Goal: Task Accomplishment & Management: Manage account settings

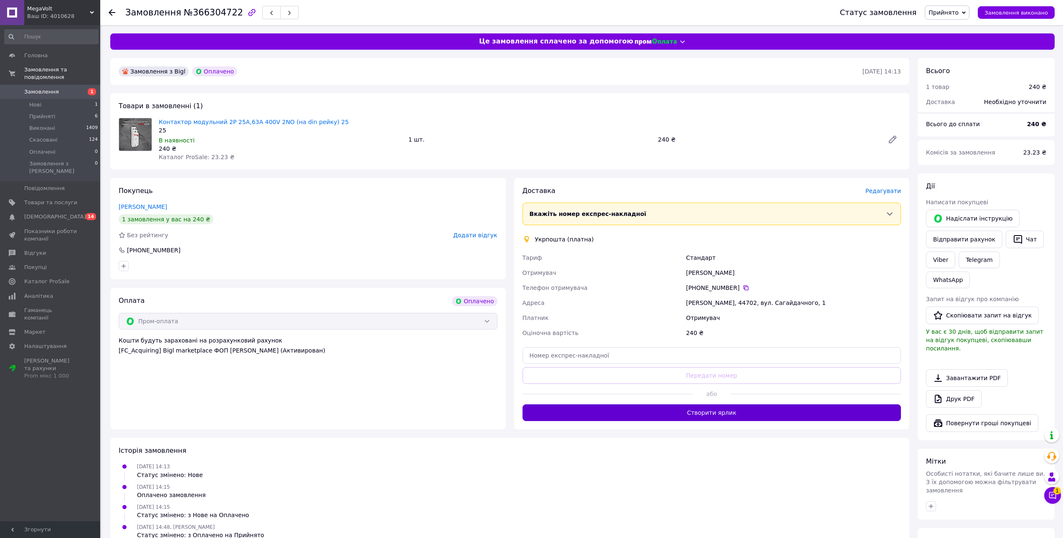
click at [686, 421] on button "Створити ярлик" at bounding box center [711, 412] width 379 height 17
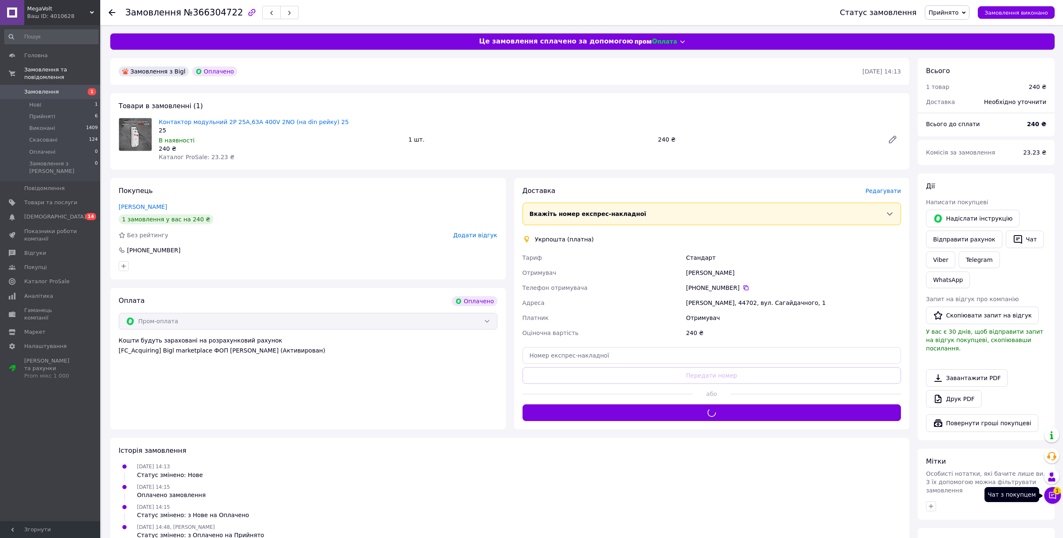
click at [1058, 497] on button "Чат з покупцем 1" at bounding box center [1052, 495] width 17 height 17
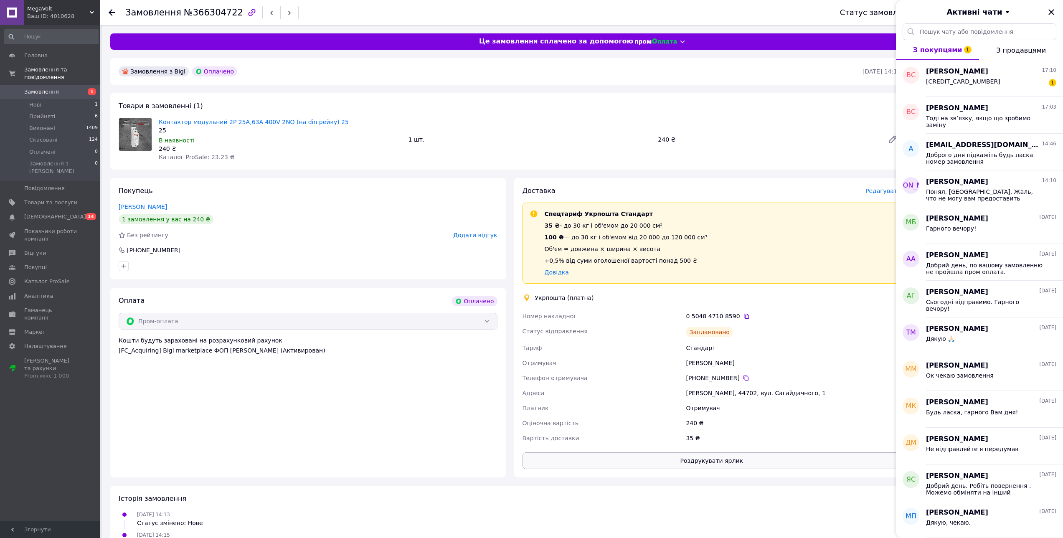
click at [682, 469] on button "Роздрукувати ярлик" at bounding box center [711, 460] width 379 height 17
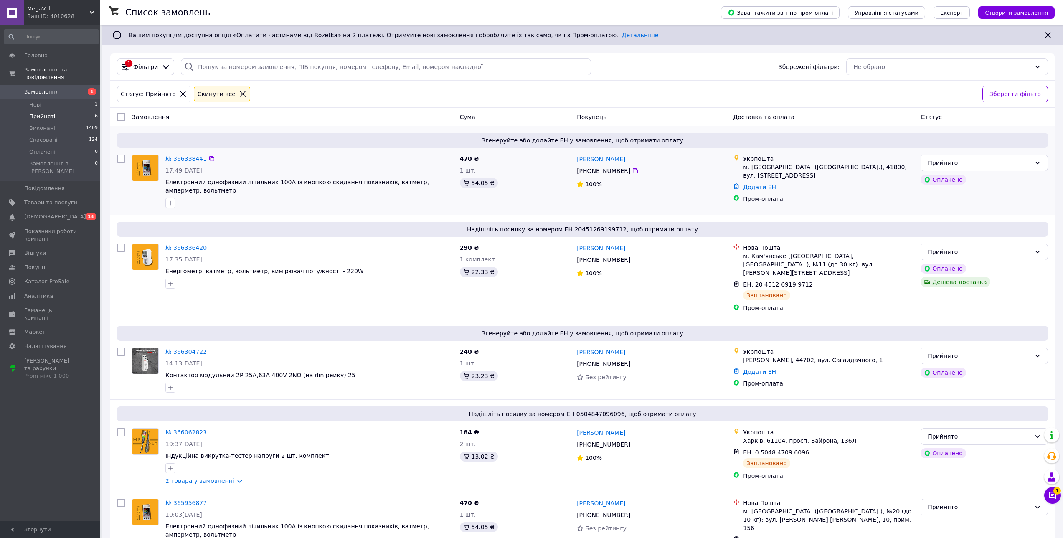
drag, startPoint x: 192, startPoint y: 167, endPoint x: 179, endPoint y: 137, distance: 33.3
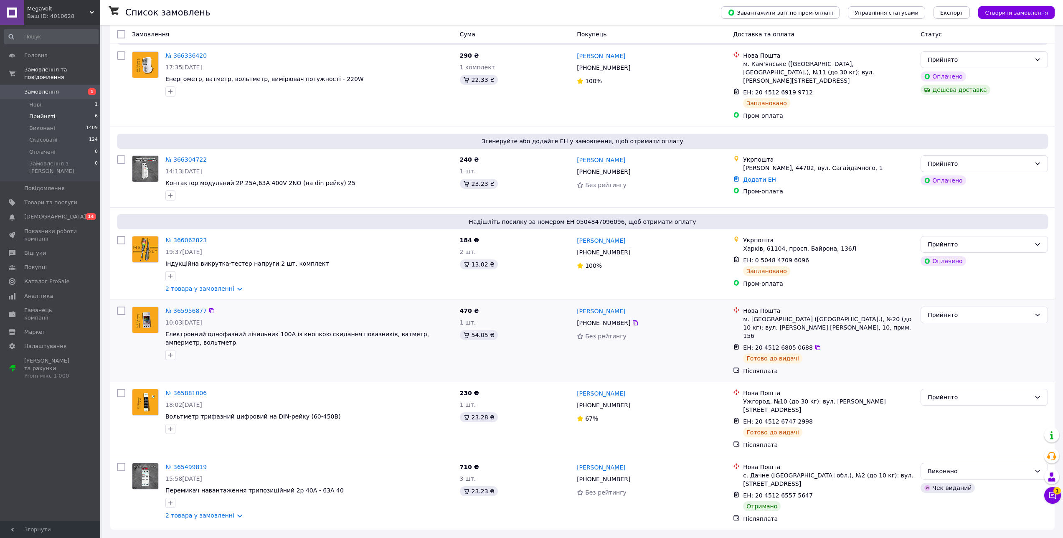
scroll to position [263, 0]
click at [50, 99] on li "Нові 1" at bounding box center [51, 105] width 103 height 12
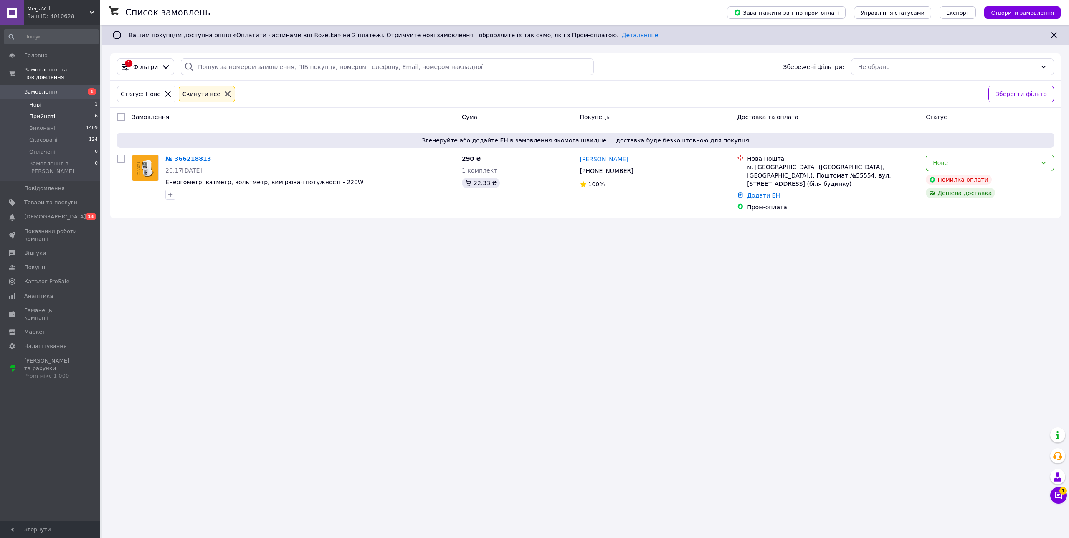
click at [42, 113] on span "Прийняті" at bounding box center [42, 117] width 26 height 8
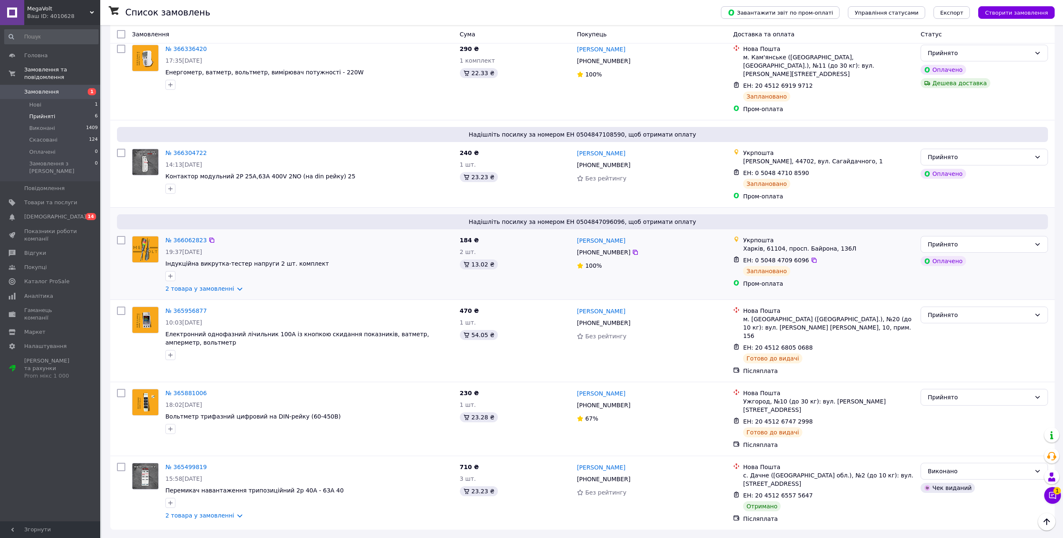
scroll to position [283, 0]
click at [48, 124] on span "Виконані" at bounding box center [42, 128] width 26 height 8
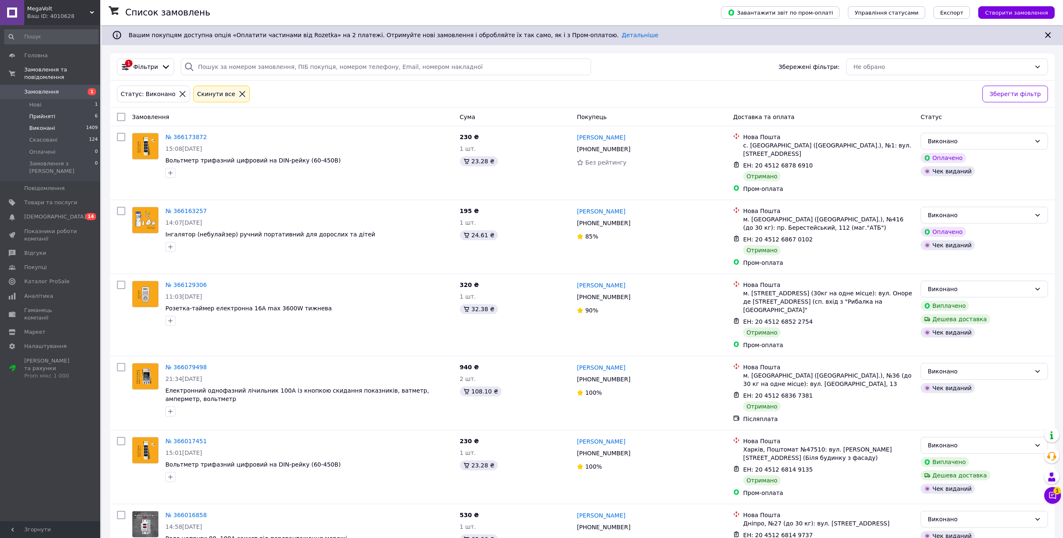
click at [37, 113] on span "Прийняті" at bounding box center [42, 117] width 26 height 8
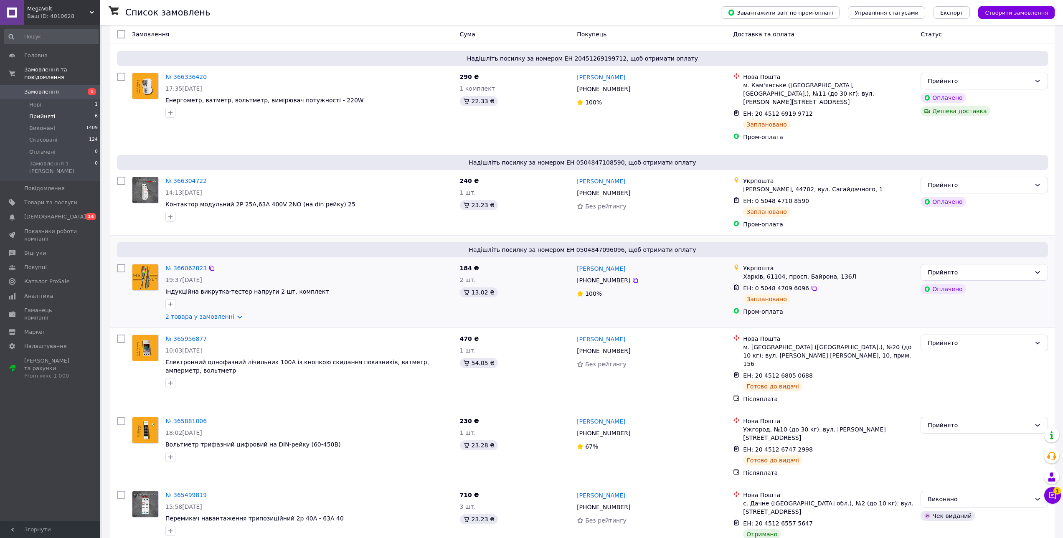
scroll to position [251, 0]
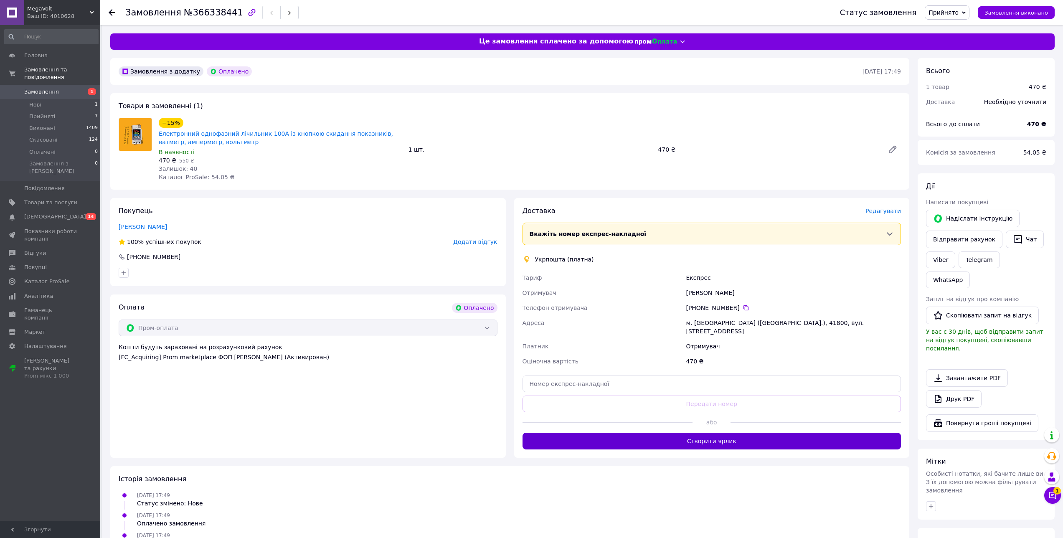
click at [725, 449] on button "Створити ярлик" at bounding box center [711, 441] width 379 height 17
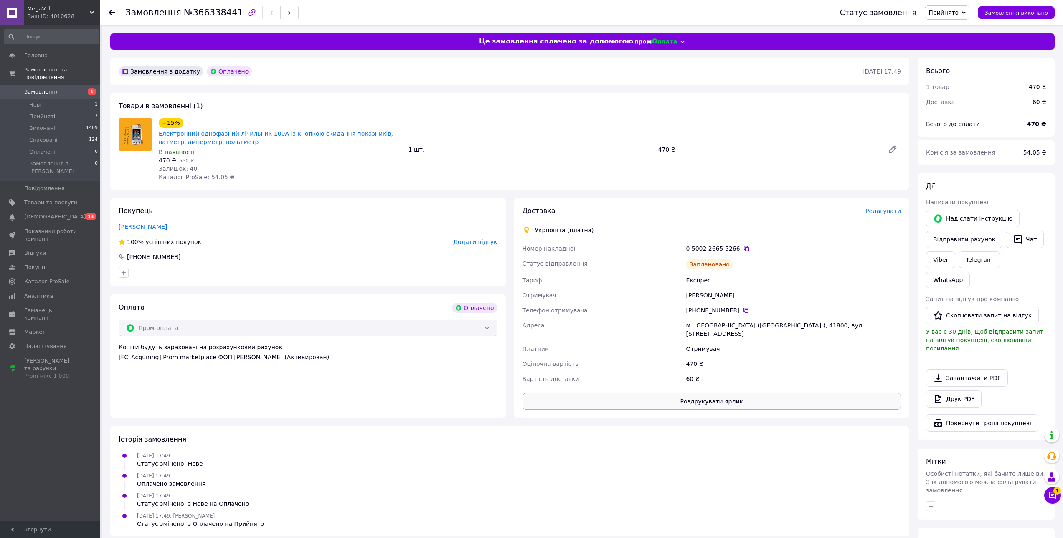
click at [734, 410] on button "Роздрукувати ярлик" at bounding box center [711, 401] width 379 height 17
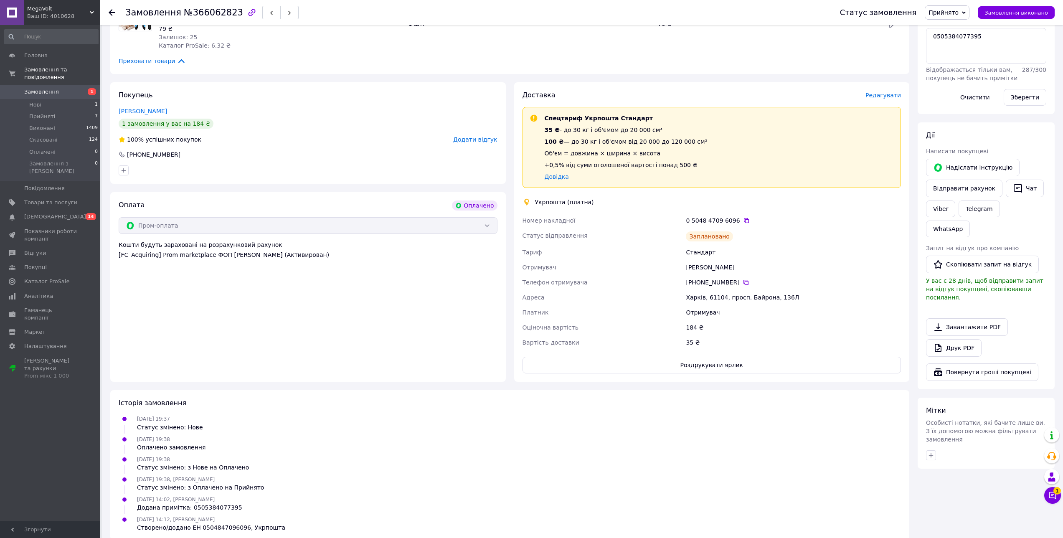
scroll to position [200, 0]
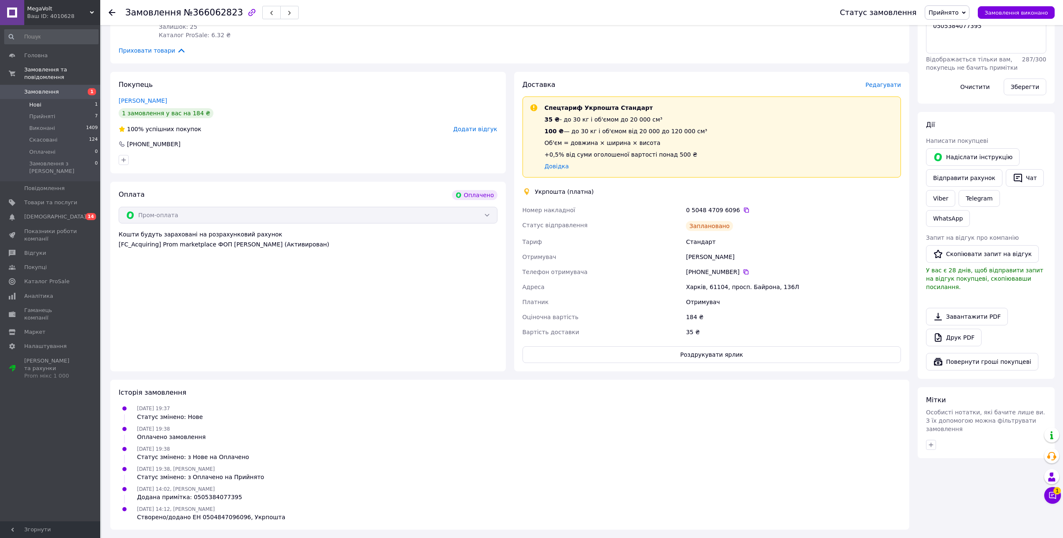
drag, startPoint x: 40, startPoint y: 99, endPoint x: 45, endPoint y: 99, distance: 4.2
click at [40, 101] on span "Нові" at bounding box center [35, 105] width 12 height 8
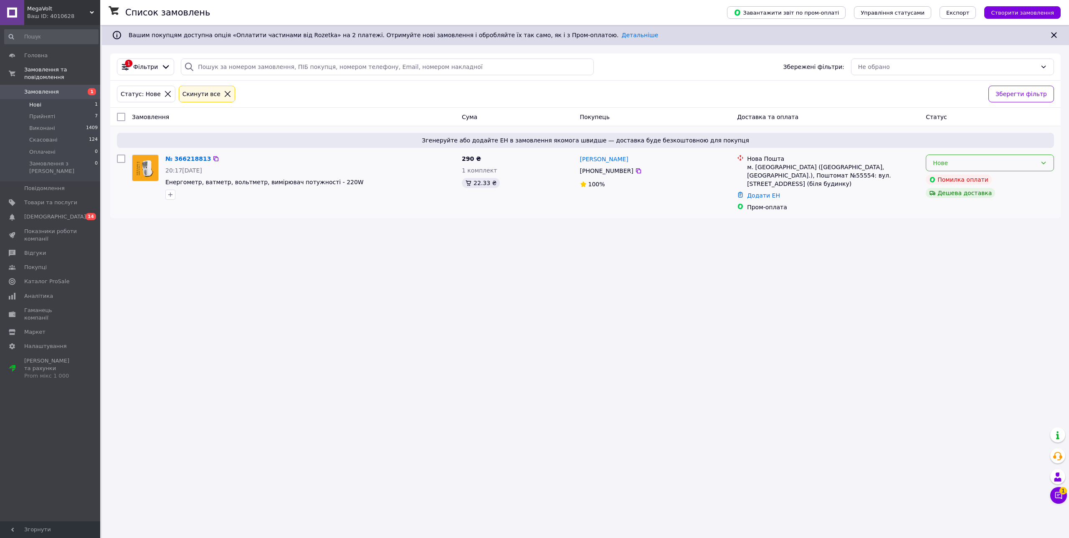
click at [952, 167] on div "Нове" at bounding box center [985, 162] width 104 height 9
click at [949, 220] on li "Скасовано" at bounding box center [989, 220] width 127 height 15
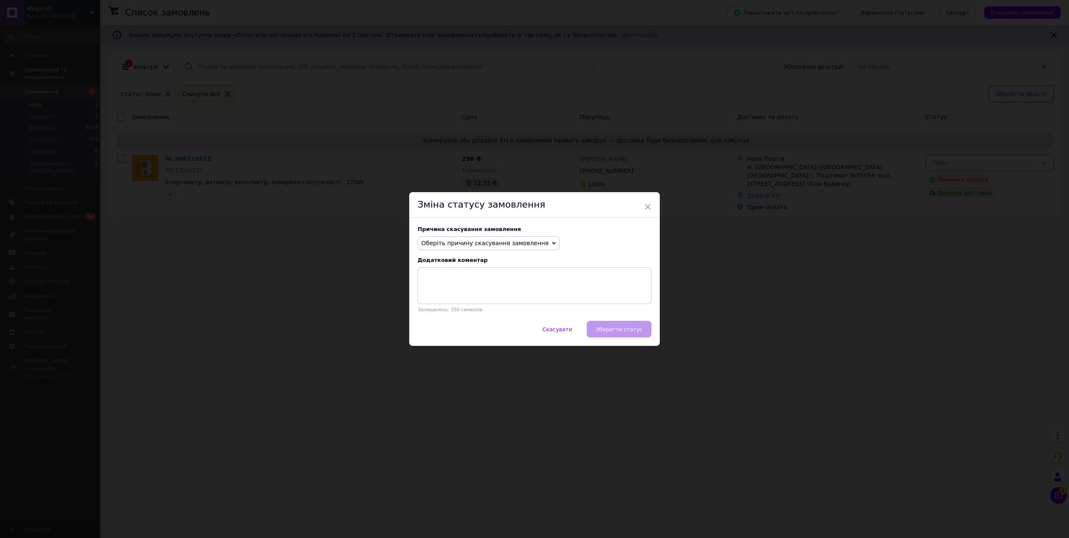
click at [524, 246] on span "Оберіть причину скасування замовлення" at bounding box center [484, 243] width 127 height 7
click at [472, 285] on li "Оплата не надійшла" at bounding box center [488, 283] width 141 height 12
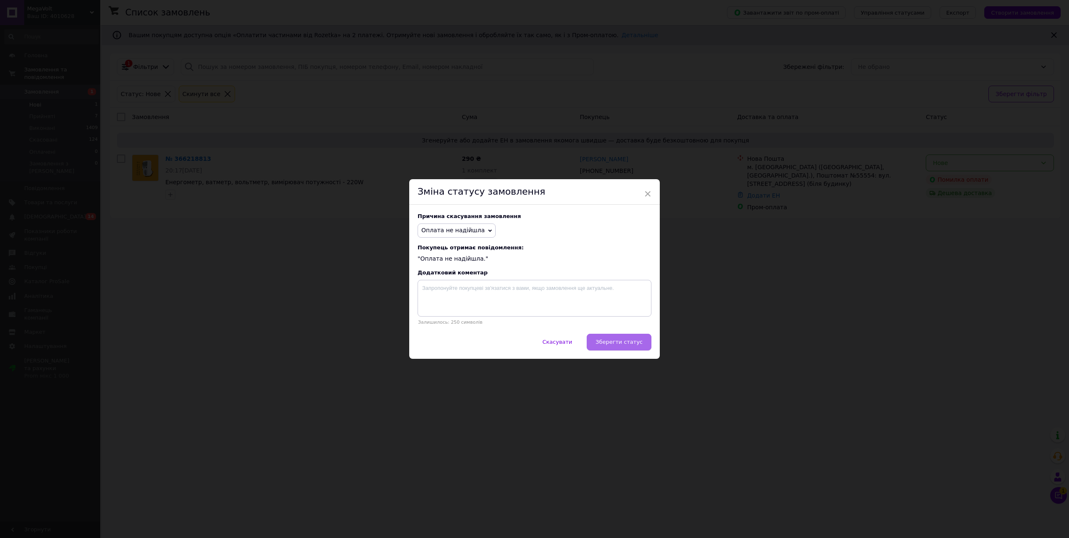
click at [627, 345] on span "Зберегти статус" at bounding box center [618, 342] width 47 height 6
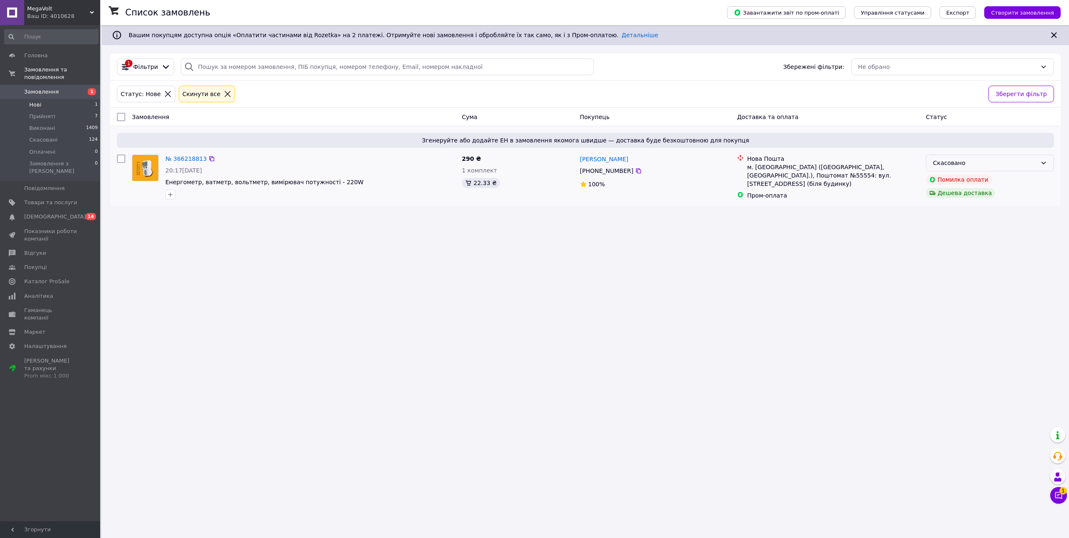
click at [952, 167] on div "Скасовано" at bounding box center [985, 162] width 104 height 9
click at [947, 192] on li "Прийнято" at bounding box center [989, 189] width 127 height 15
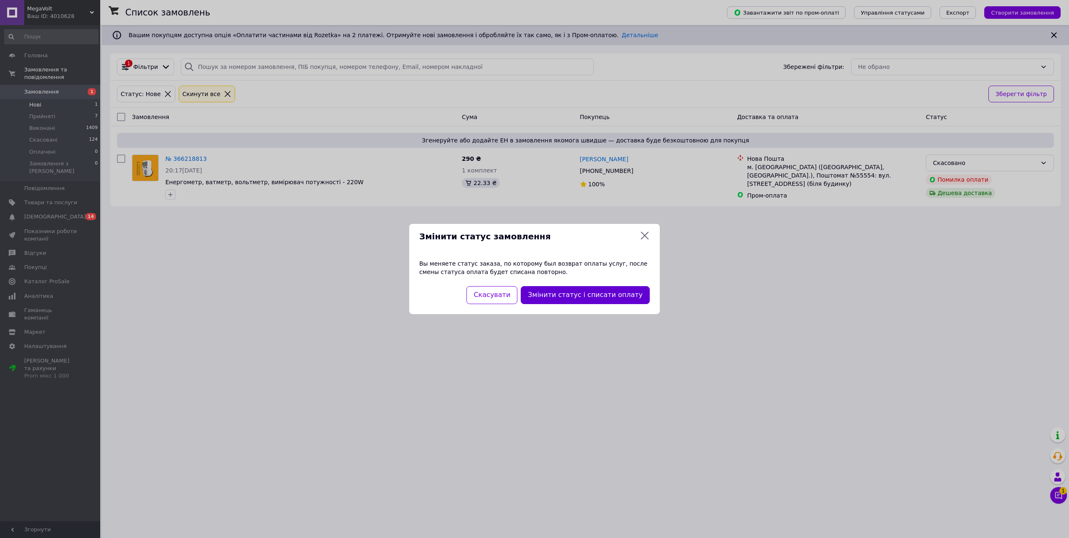
click at [592, 301] on button "Змінити статус і списати оплату" at bounding box center [585, 295] width 129 height 18
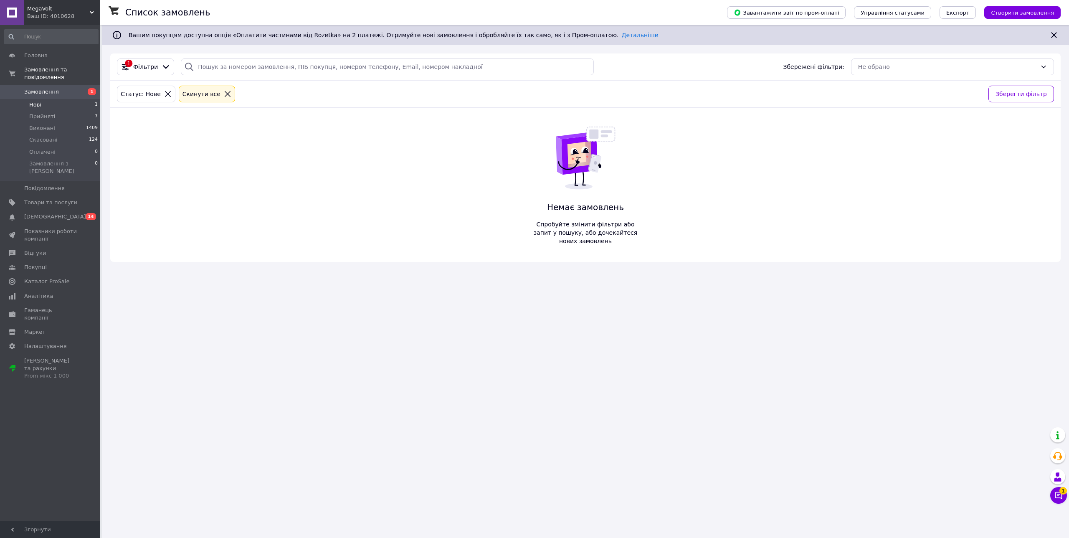
click at [143, 148] on div "1 Фільтри Збережені фільтри: Не обрано Статус: Нове Cкинути все Зберегти фільтр…" at bounding box center [585, 157] width 950 height 208
